Goal: Transaction & Acquisition: Subscribe to service/newsletter

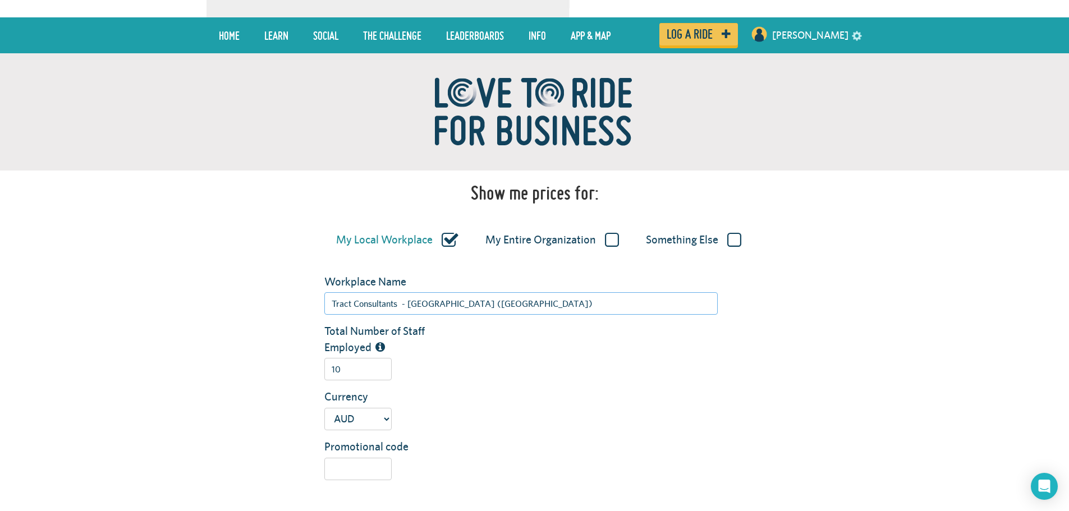
click at [551, 296] on input "Tract Consultants - [GEOGRAPHIC_DATA] ([GEOGRAPHIC_DATA])" at bounding box center [521, 303] width 394 height 22
drag, startPoint x: 541, startPoint y: 303, endPoint x: 163, endPoint y: 279, distance: 378.5
type input "tract"
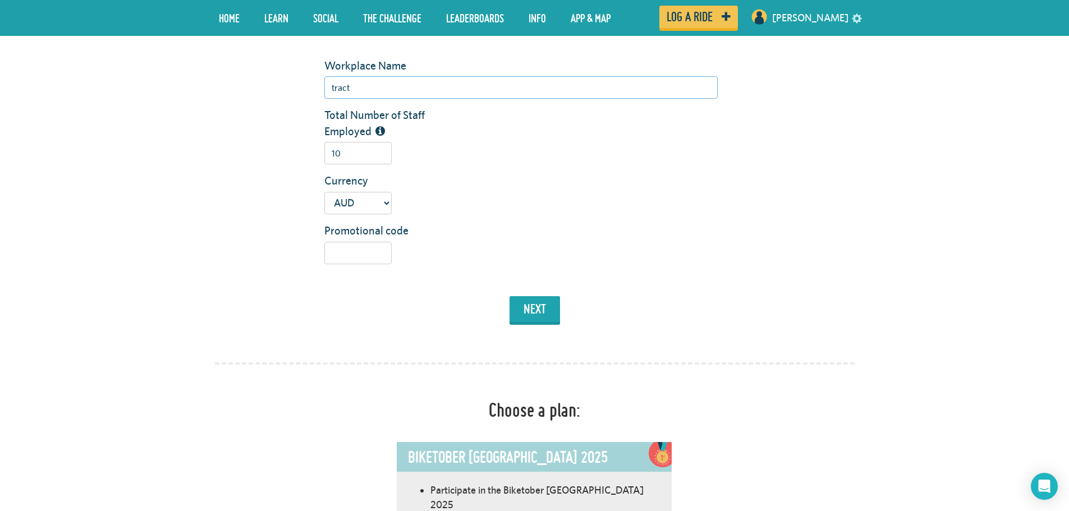
scroll to position [242, 0]
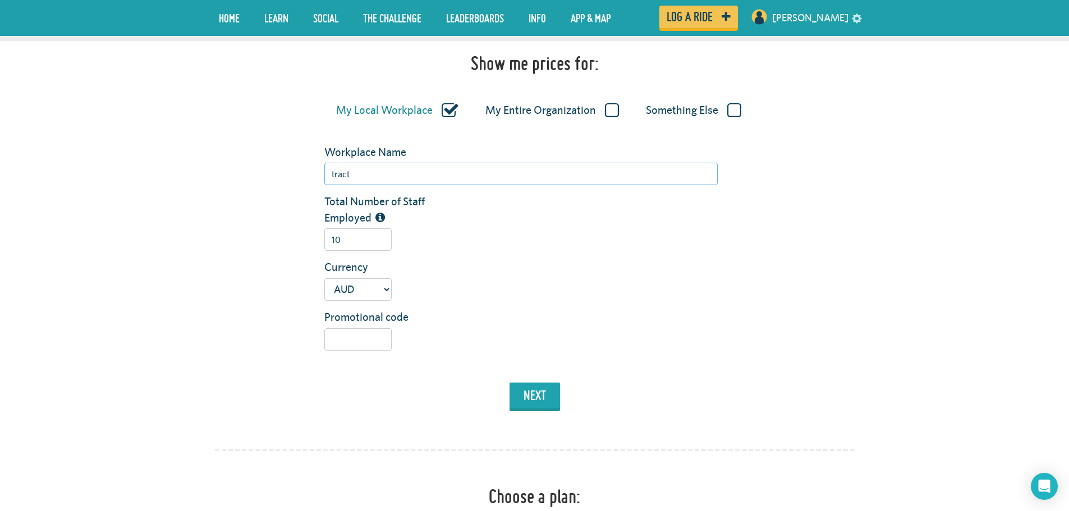
click at [498, 175] on input "tract" at bounding box center [521, 174] width 394 height 22
click at [396, 171] on input "tract" at bounding box center [521, 174] width 394 height 22
